Goal: Information Seeking & Learning: Learn about a topic

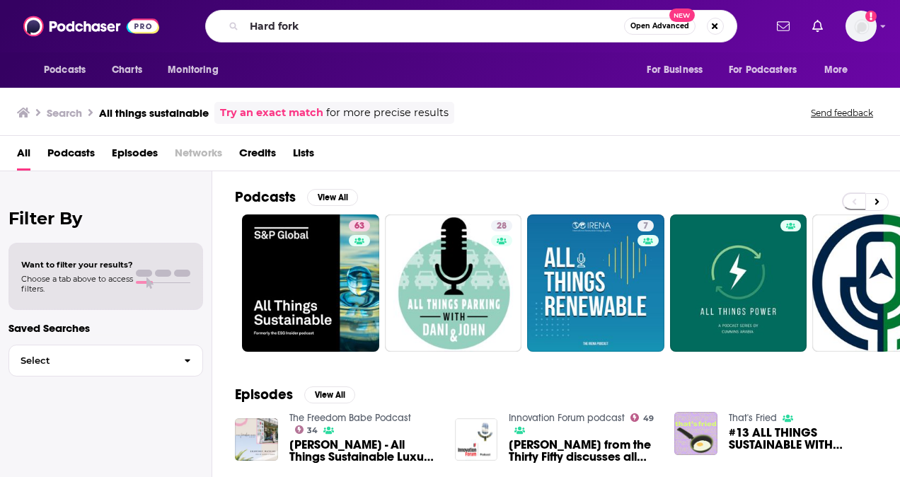
type input "Hard fork"
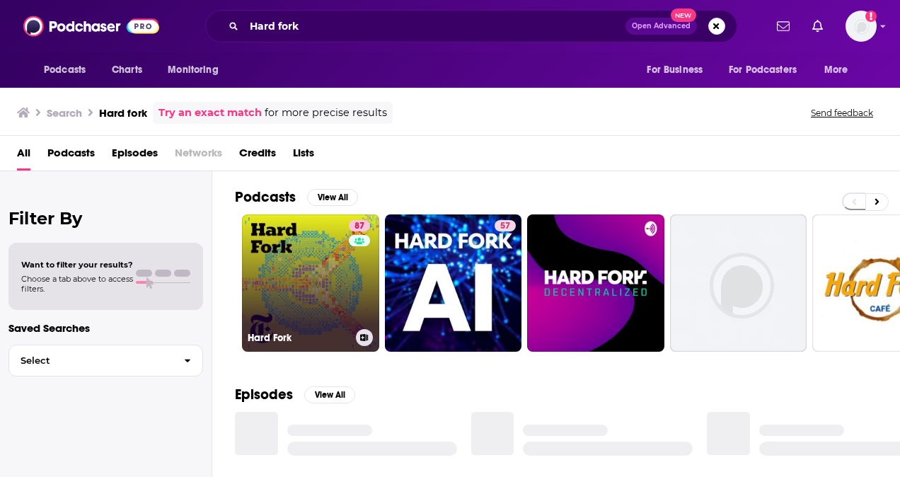
click at [297, 288] on link "87 Hard Fork" at bounding box center [310, 283] width 137 height 137
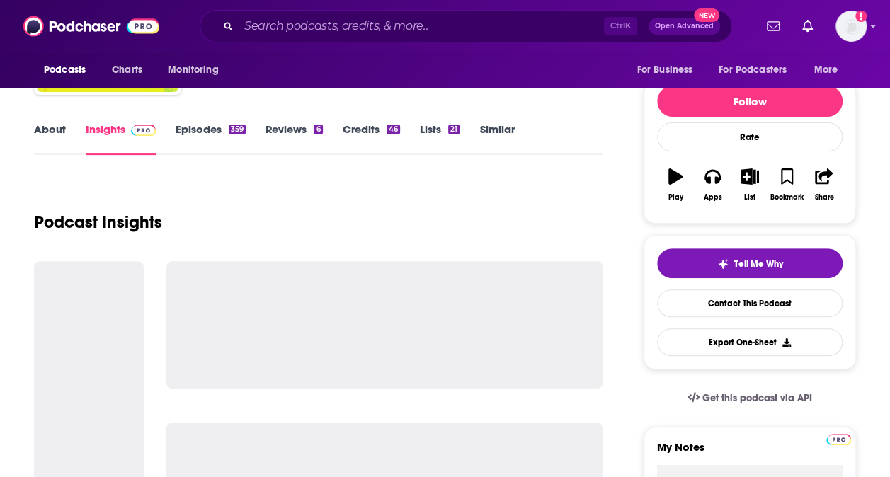
scroll to position [150, 0]
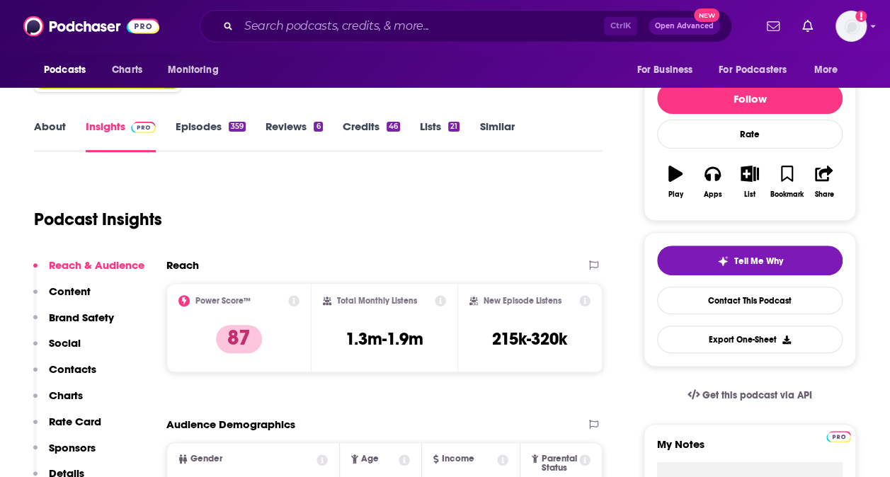
click at [62, 130] on link "About" at bounding box center [50, 136] width 32 height 33
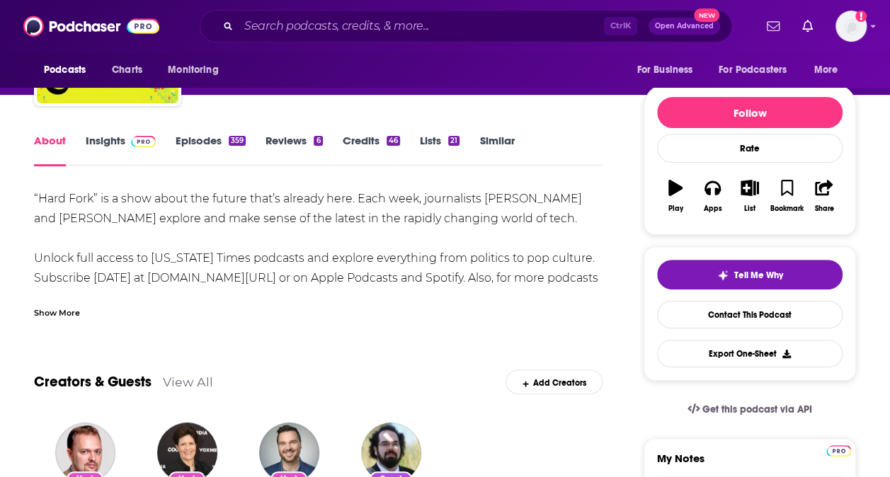
scroll to position [137, 0]
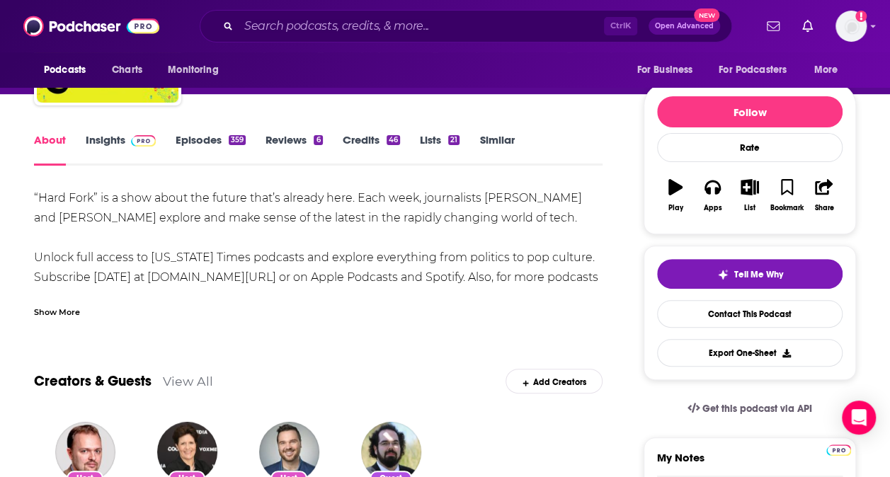
click at [72, 311] on div "Show More" at bounding box center [57, 310] width 46 height 13
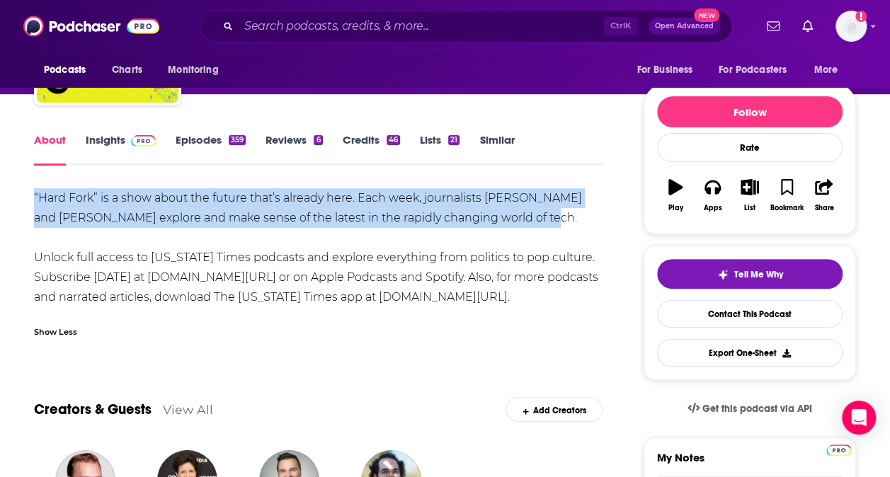
drag, startPoint x: 500, startPoint y: 214, endPoint x: 24, endPoint y: 195, distance: 476.1
copy div "“Hard Fork” is a show about the future that’s already here. Each week, journali…"
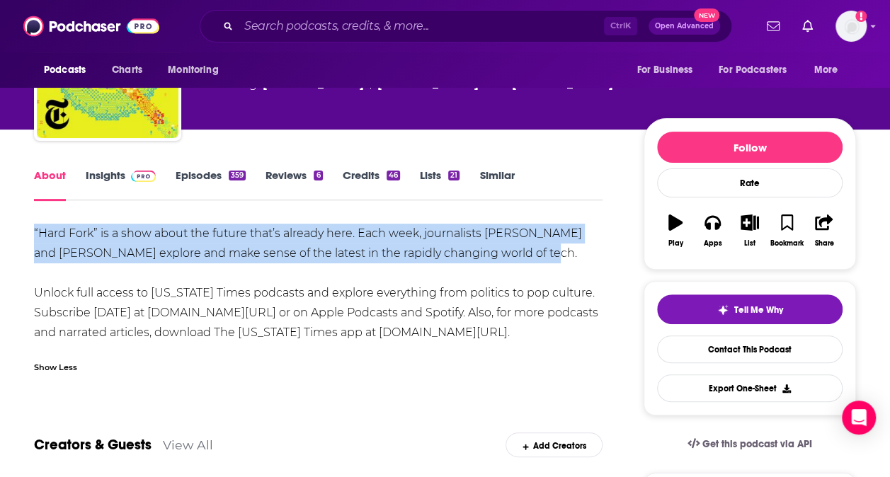
scroll to position [98, 0]
